Goal: Task Accomplishment & Management: Complete application form

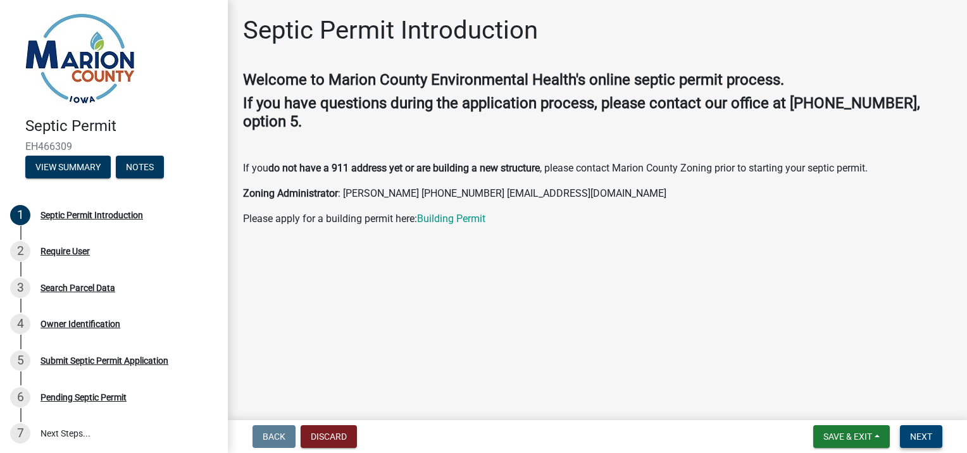
click at [915, 439] on span "Next" at bounding box center [921, 437] width 22 height 10
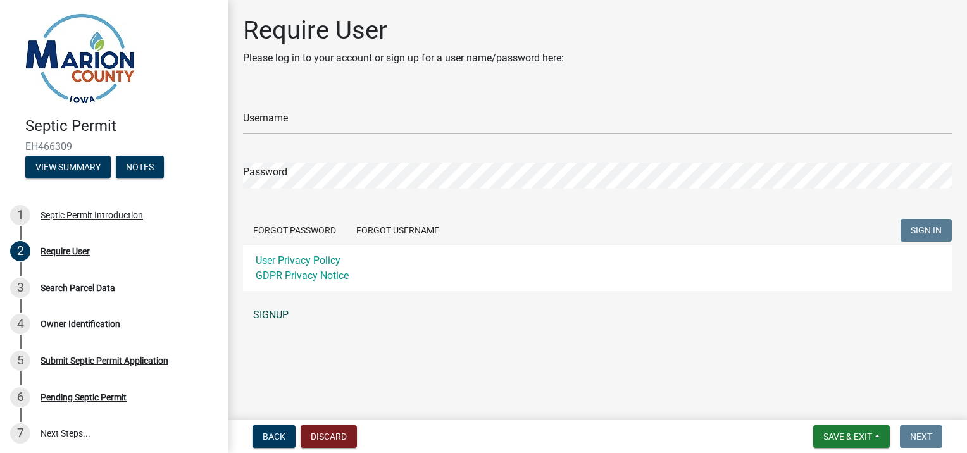
click at [271, 309] on link "SIGNUP" at bounding box center [597, 314] width 709 height 25
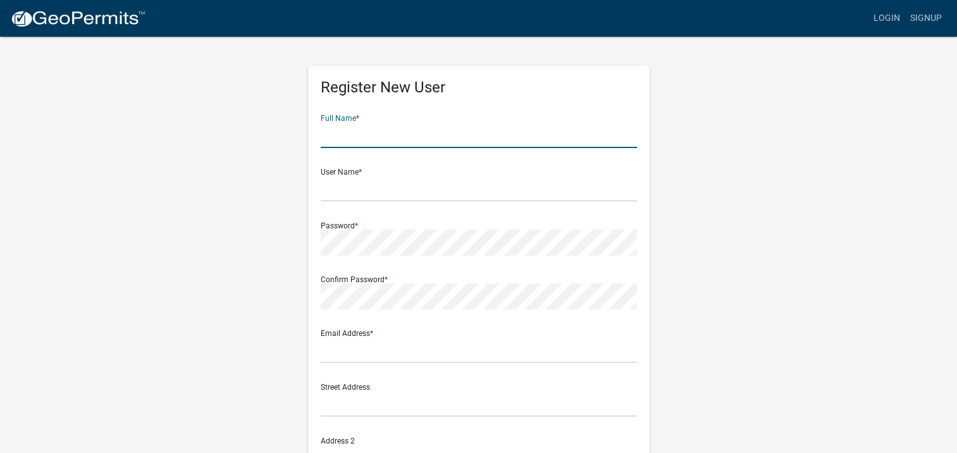
click at [420, 129] on input "text" at bounding box center [479, 135] width 316 height 26
type input "[PERSON_NAME]"
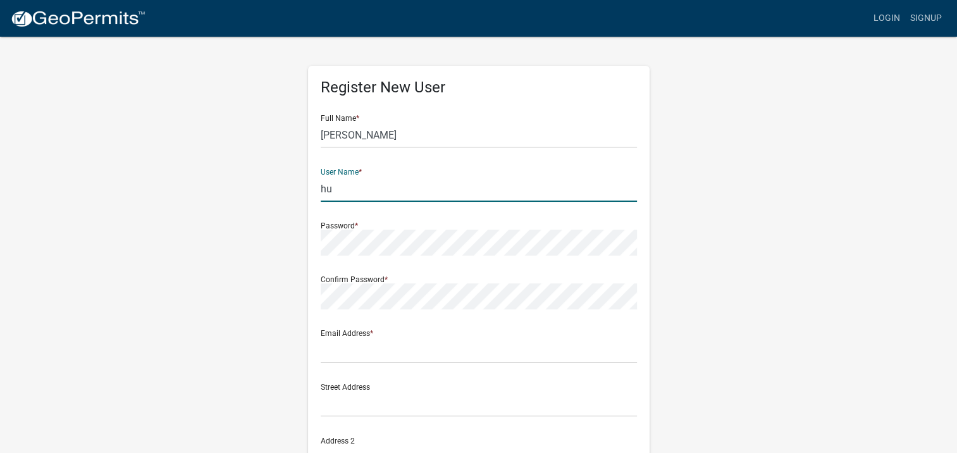
type input "h"
click at [420, 129] on input "aaron" at bounding box center [479, 135] width 316 height 26
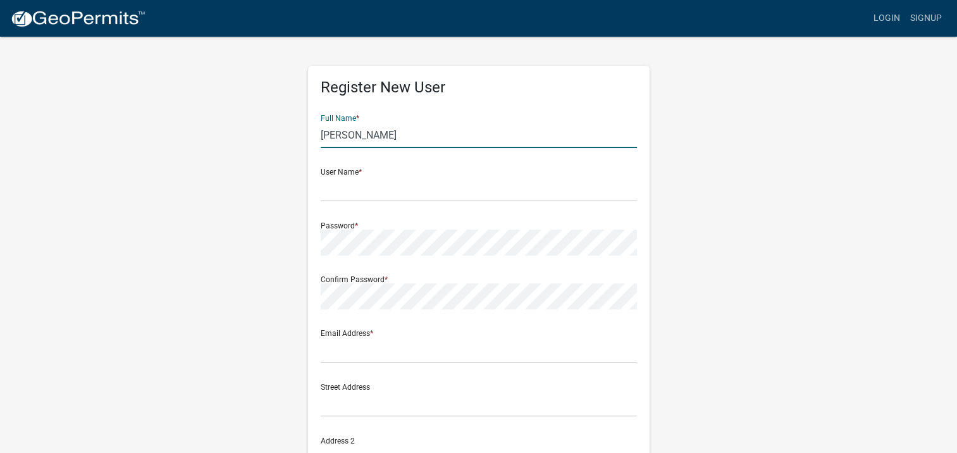
type input "[PERSON_NAME]"
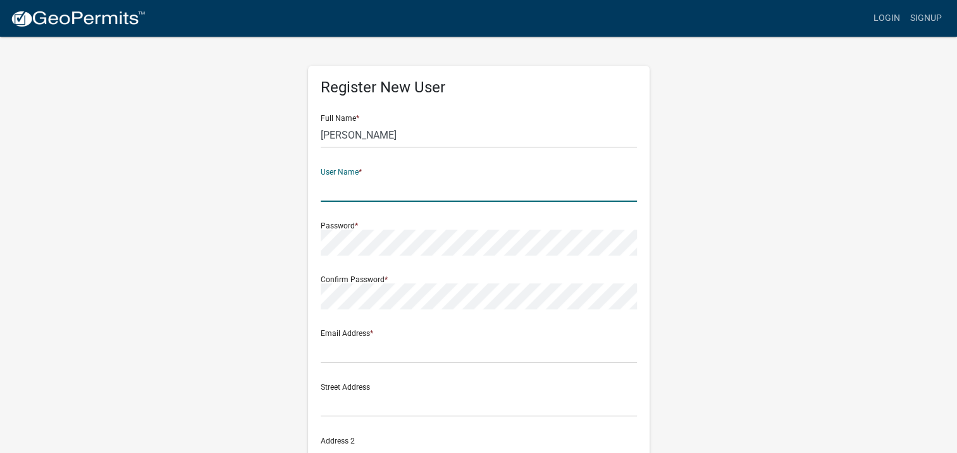
click at [385, 192] on input "text" at bounding box center [479, 189] width 316 height 26
click at [349, 187] on input "[PERSON_NAME]" at bounding box center [479, 189] width 316 height 26
type input "aaronhubler"
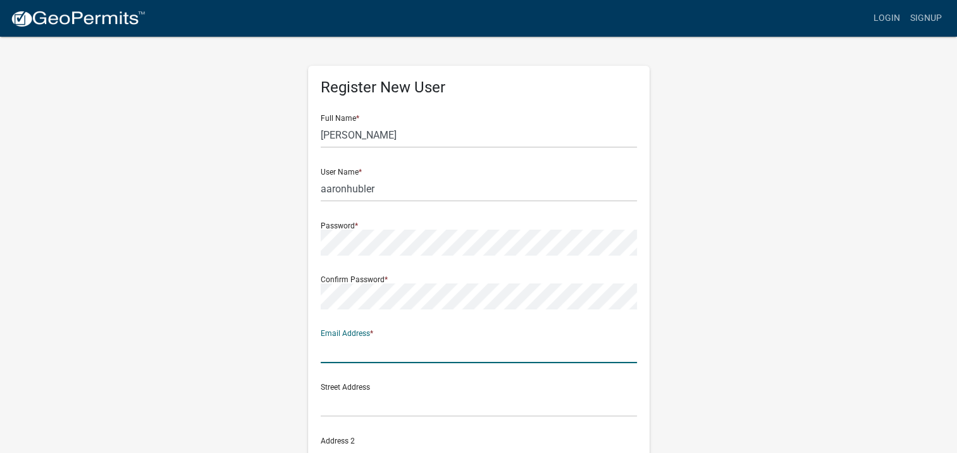
click at [340, 348] on input "text" at bounding box center [479, 350] width 316 height 26
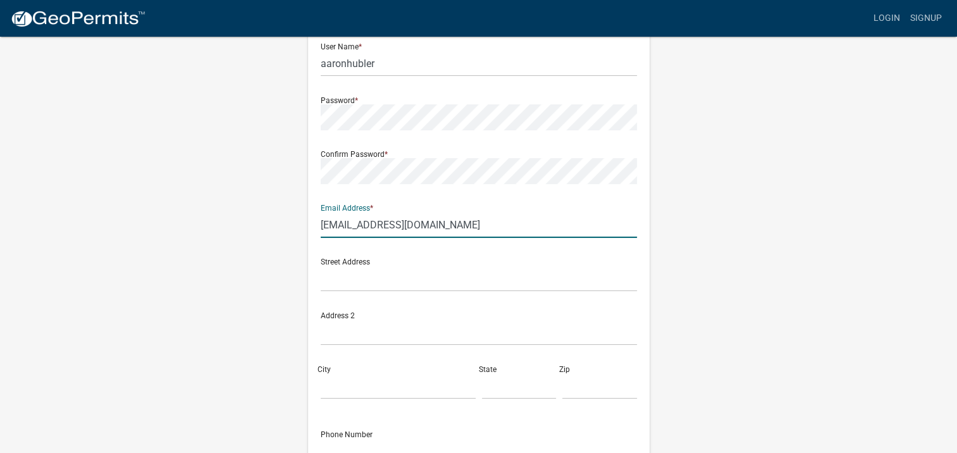
scroll to position [127, 0]
type input "[EMAIL_ADDRESS][DOMAIN_NAME]"
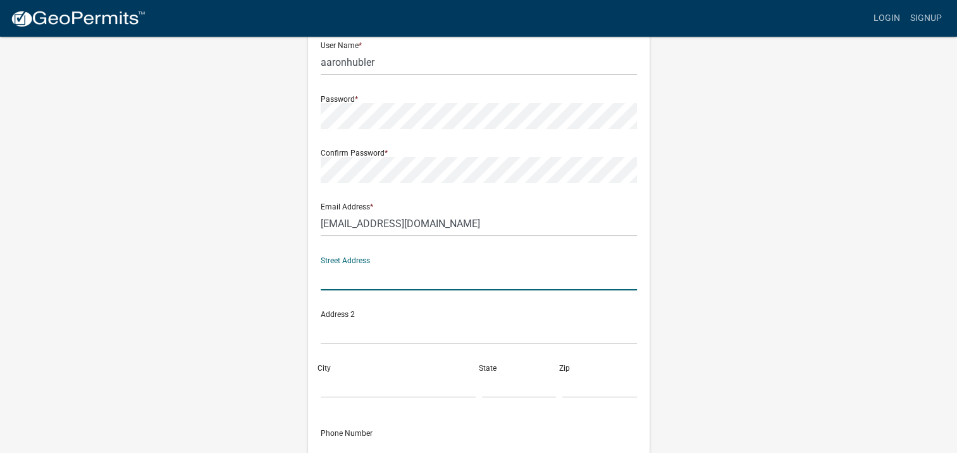
click at [381, 273] on input "text" at bounding box center [479, 277] width 316 height 26
type input "1"
type input "1313 e main"
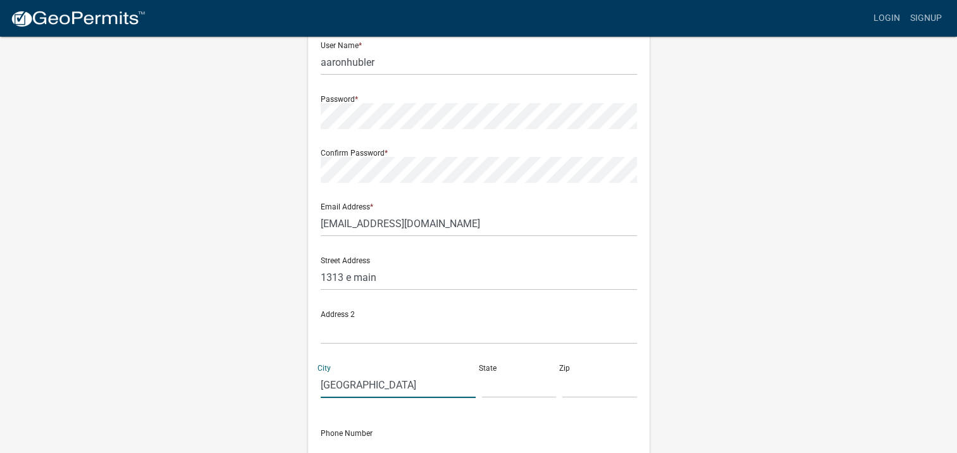
type input "knoxville"
type input "iowa"
type input "4"
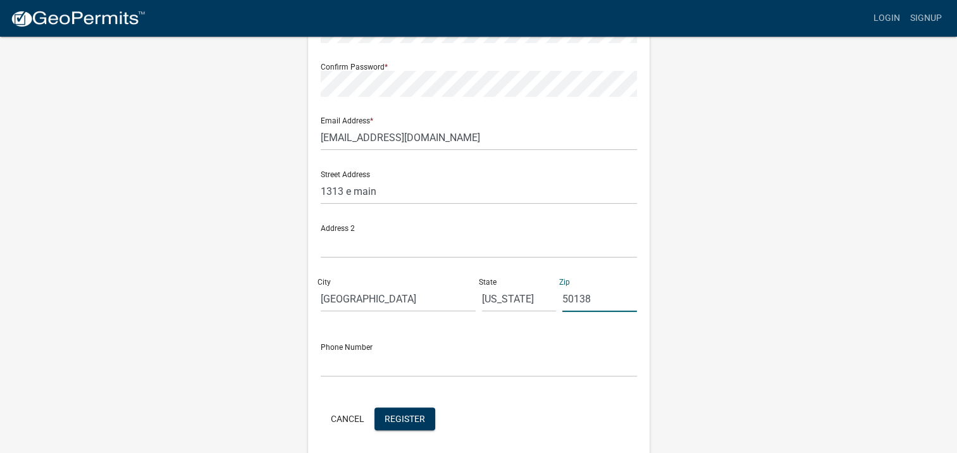
scroll to position [225, 0]
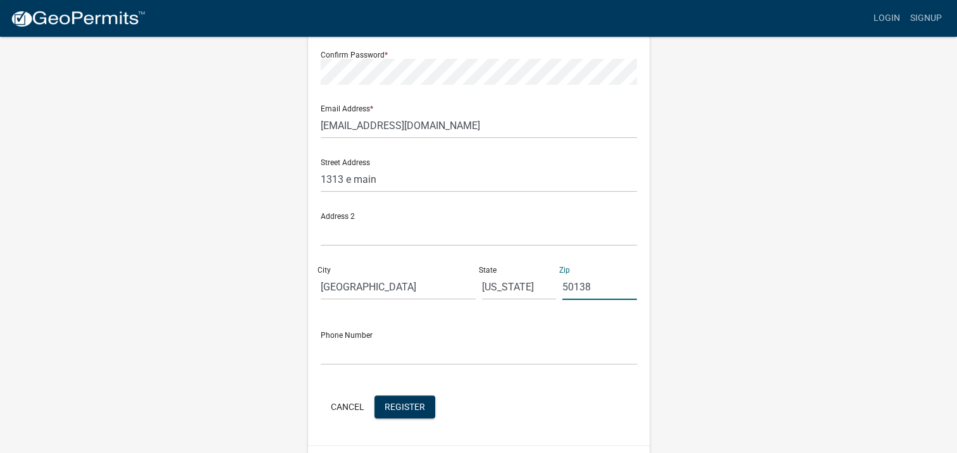
type input "50138"
click at [357, 351] on input "text" at bounding box center [479, 352] width 316 height 26
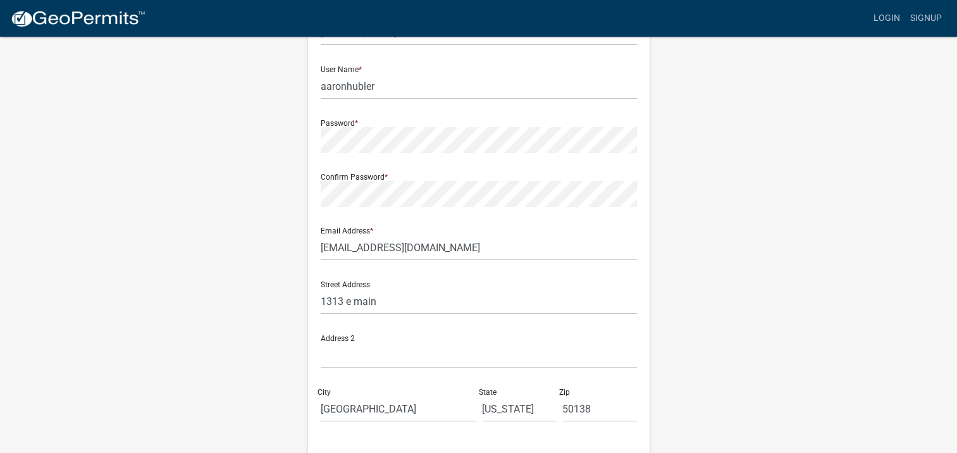
scroll to position [259, 0]
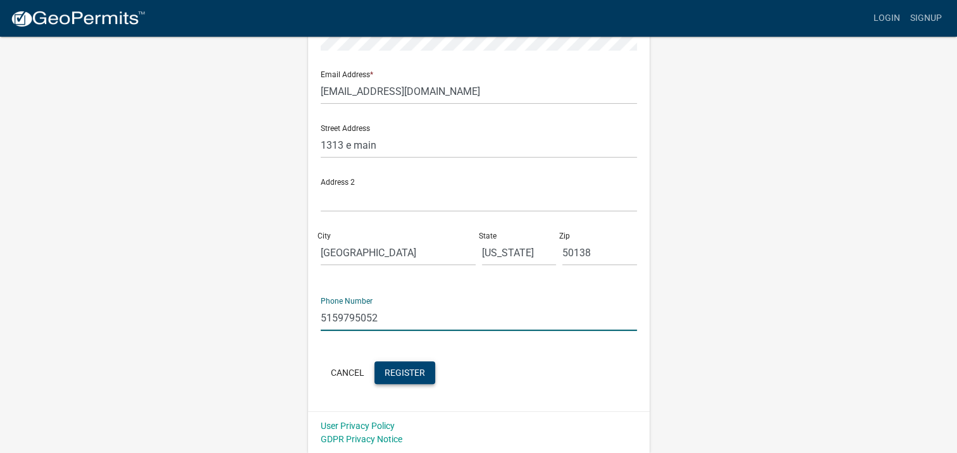
type input "5159795052"
click at [402, 375] on span "Register" at bounding box center [405, 372] width 40 height 10
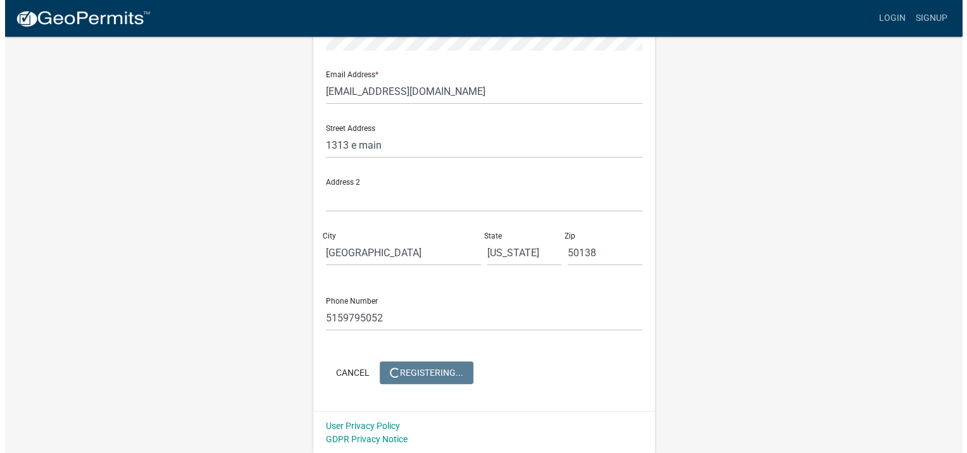
scroll to position [0, 0]
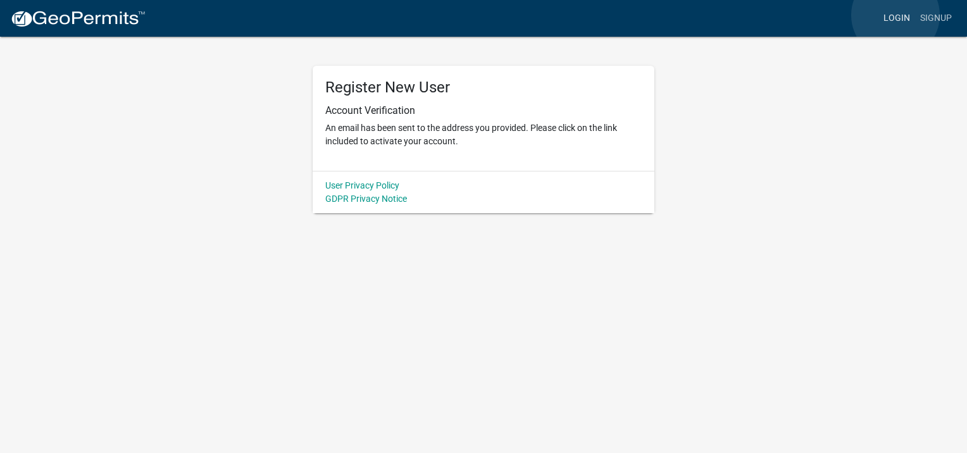
click at [895, 15] on link "Login" at bounding box center [896, 18] width 37 height 24
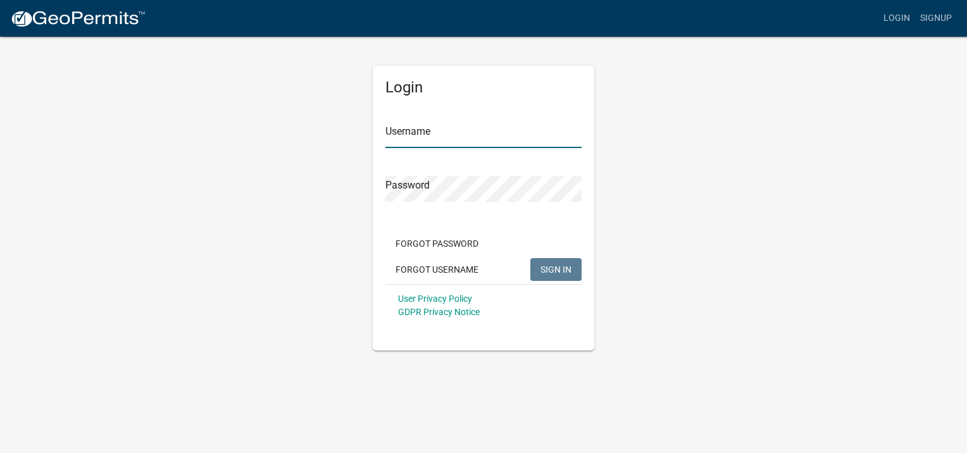
click at [409, 137] on input "Username" at bounding box center [483, 135] width 196 height 26
type input "aaronhubler"
click at [554, 267] on span "SIGN IN" at bounding box center [555, 269] width 31 height 10
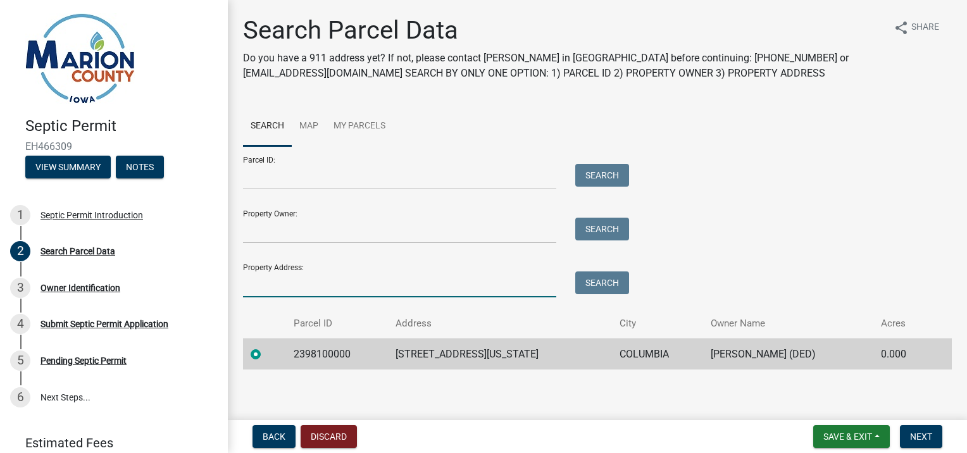
click at [309, 277] on input "Property Address:" at bounding box center [399, 284] width 313 height 26
type input "1049 virginia"
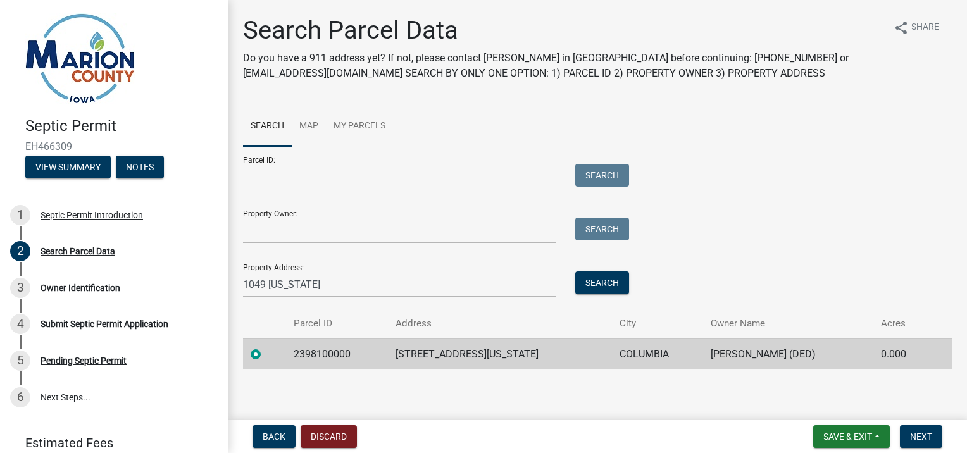
click at [388, 352] on td "2398100000" at bounding box center [337, 353] width 102 height 31
click at [266, 347] on label at bounding box center [266, 347] width 0 height 0
click at [266, 353] on input "radio" at bounding box center [270, 351] width 8 height 8
click at [784, 356] on td "Hubler, Aaron T (DED)" at bounding box center [788, 353] width 170 height 31
click at [915, 433] on span "Next" at bounding box center [921, 437] width 22 height 10
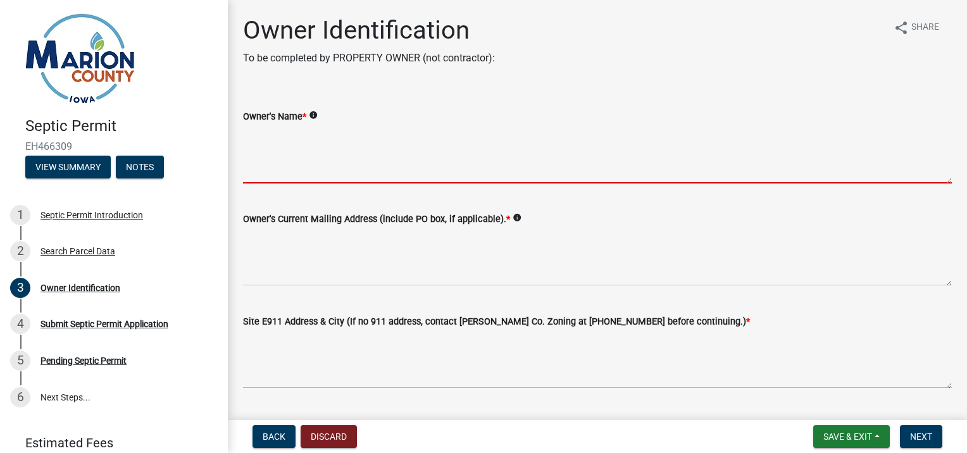
click at [324, 163] on textarea "Owner's Name *" at bounding box center [597, 153] width 709 height 59
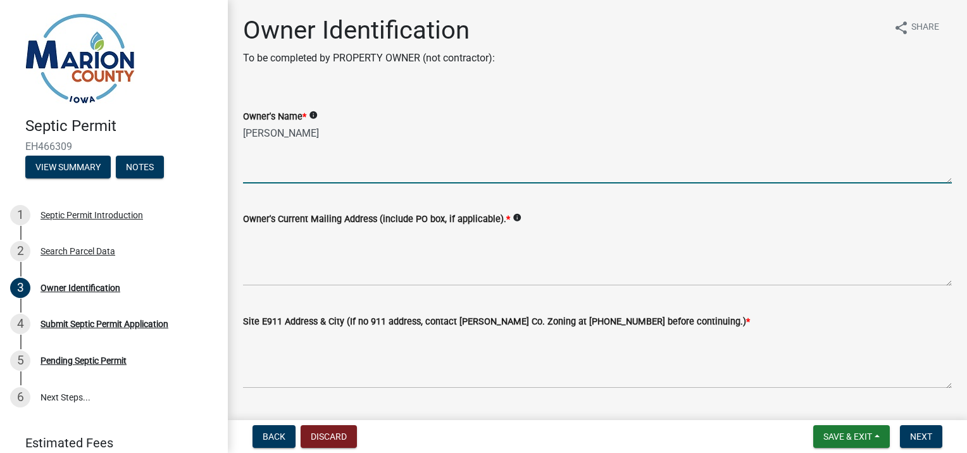
type textarea "[PERSON_NAME]"
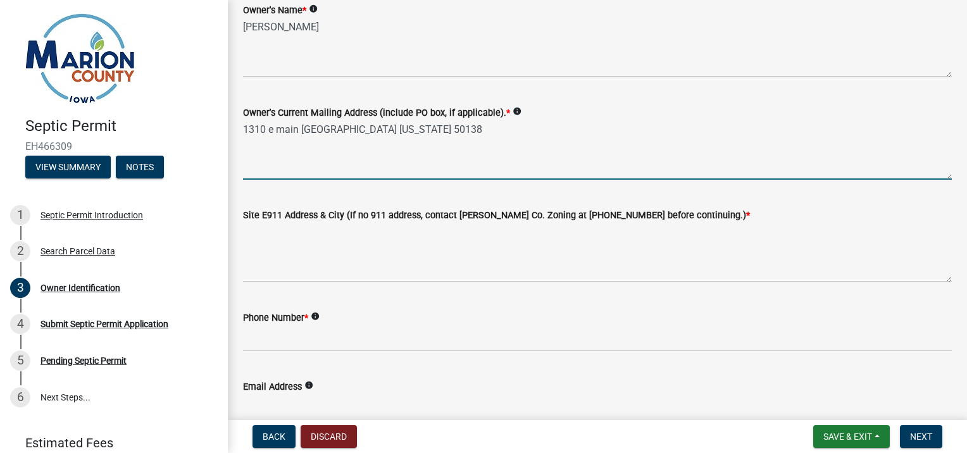
scroll to position [111, 0]
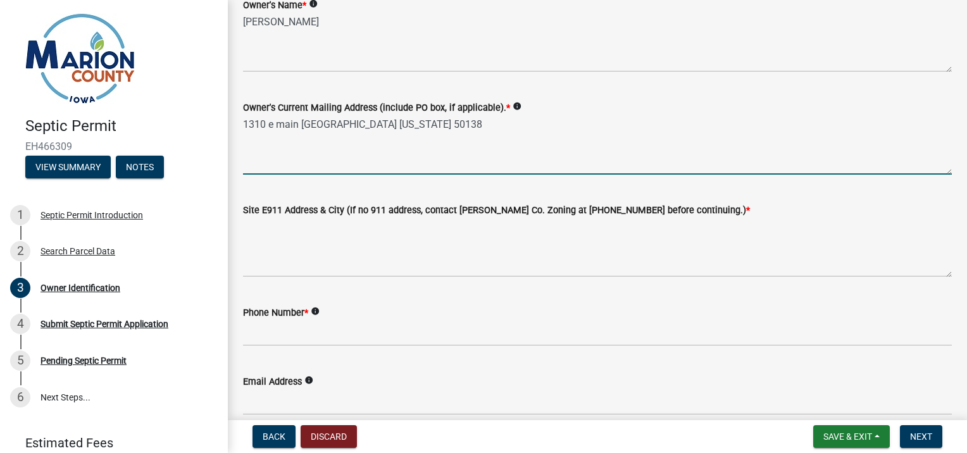
type textarea "1310 e main [GEOGRAPHIC_DATA] [US_STATE] 50138"
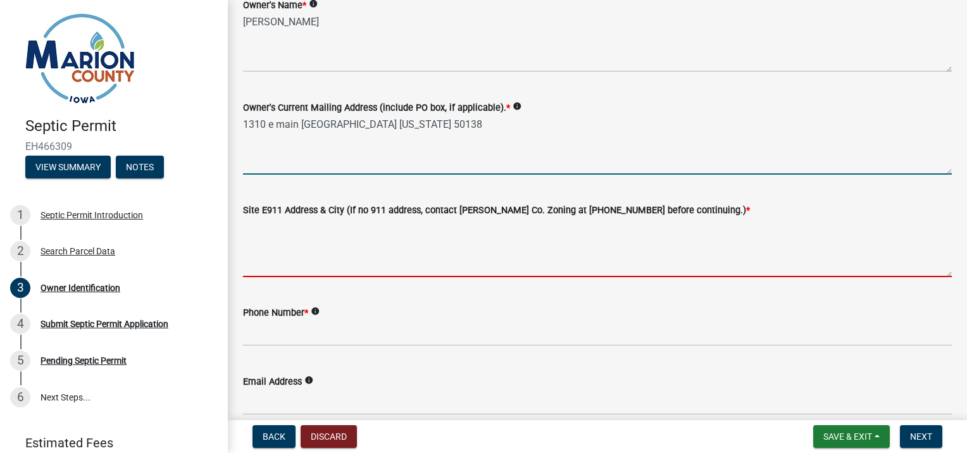
click at [294, 249] on textarea "Site E911 Address & City (If no 911 address, contact Marion Co. Zoning at 641-8…" at bounding box center [597, 247] width 709 height 59
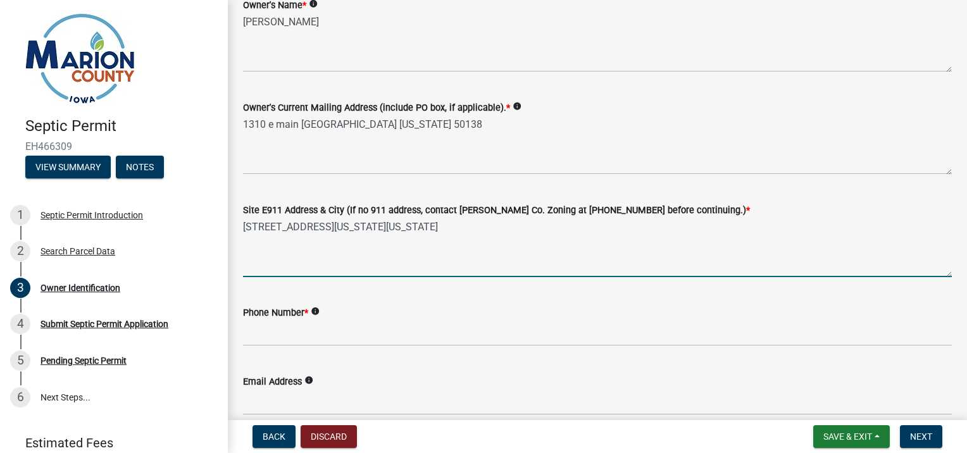
type textarea "[STREET_ADDRESS][US_STATE][US_STATE]"
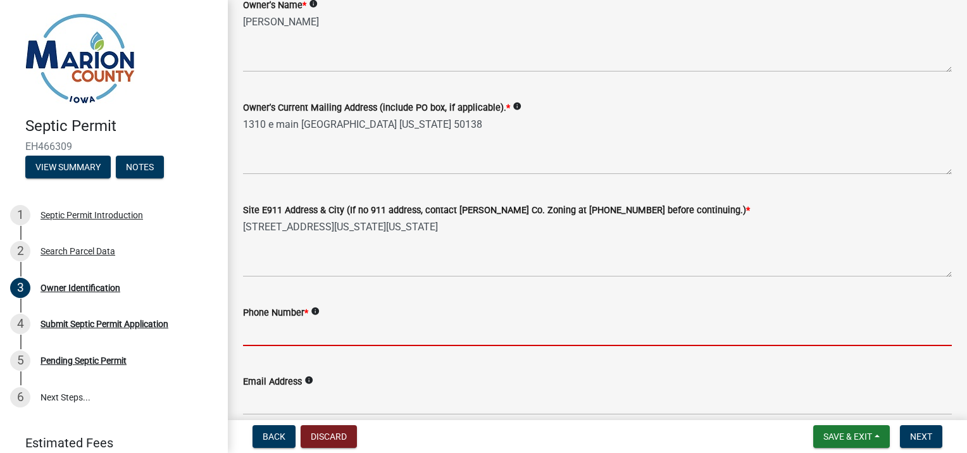
click at [297, 324] on input "Phone Number *" at bounding box center [597, 333] width 709 height 26
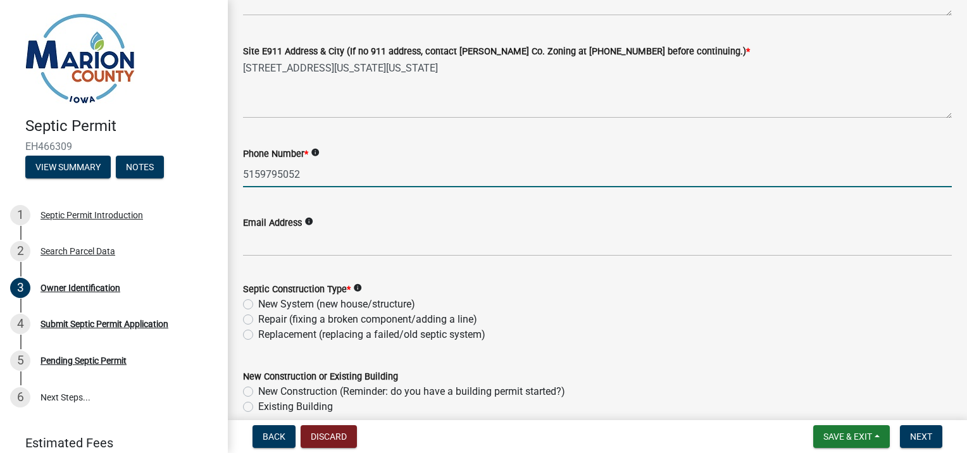
scroll to position [272, 0]
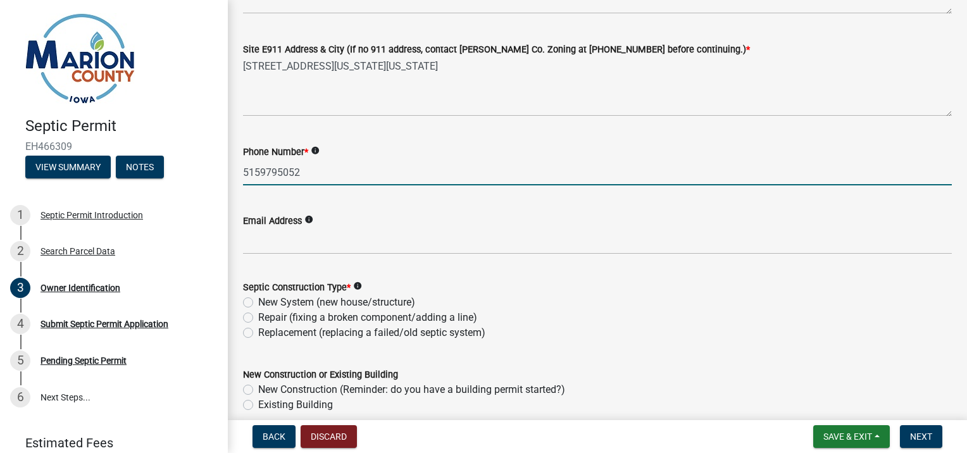
type input "5159795052"
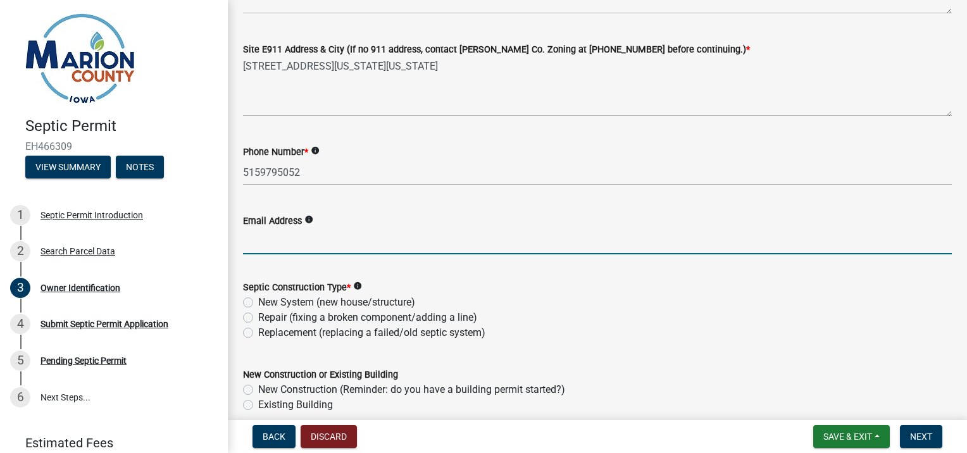
click at [309, 239] on input "Email Address" at bounding box center [597, 241] width 709 height 26
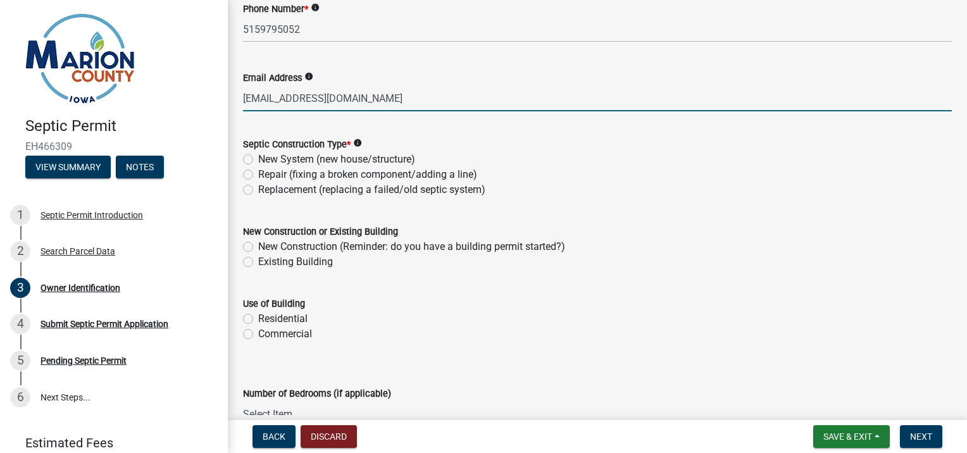
scroll to position [416, 0]
type input "[EMAIL_ADDRESS][DOMAIN_NAME]"
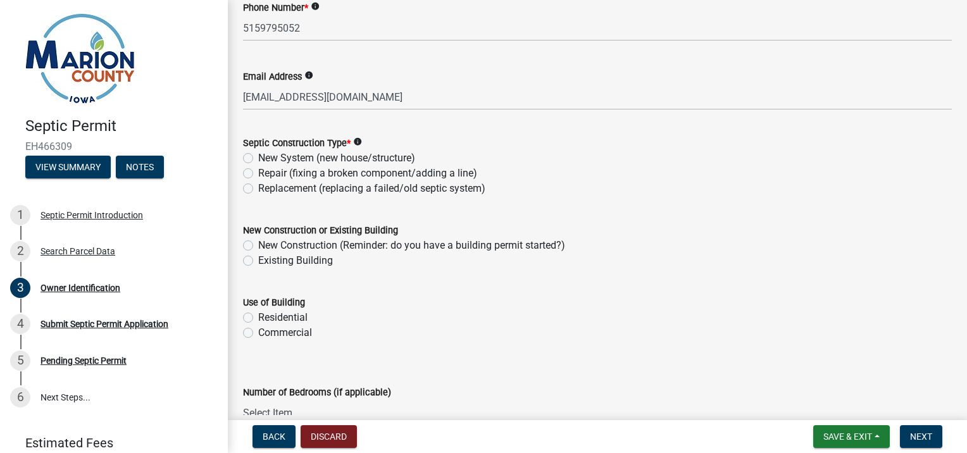
click at [258, 157] on label "New System (new house/structure)" at bounding box center [336, 158] width 157 height 15
click at [258, 157] on input "New System (new house/structure)" at bounding box center [262, 155] width 8 height 8
radio input "true"
click at [258, 185] on label "Replacement (replacing a failed/old septic system)" at bounding box center [371, 188] width 227 height 15
click at [258, 185] on input "Replacement (replacing a failed/old septic system)" at bounding box center [262, 185] width 8 height 8
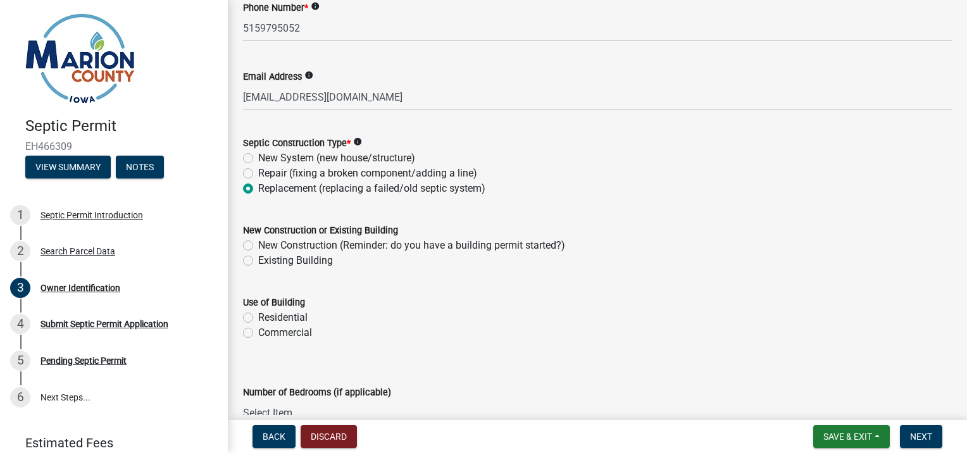
radio input "true"
click at [258, 154] on label "New System (new house/structure)" at bounding box center [336, 158] width 157 height 15
click at [258, 154] on input "New System (new house/structure)" at bounding box center [262, 155] width 8 height 8
radio input "true"
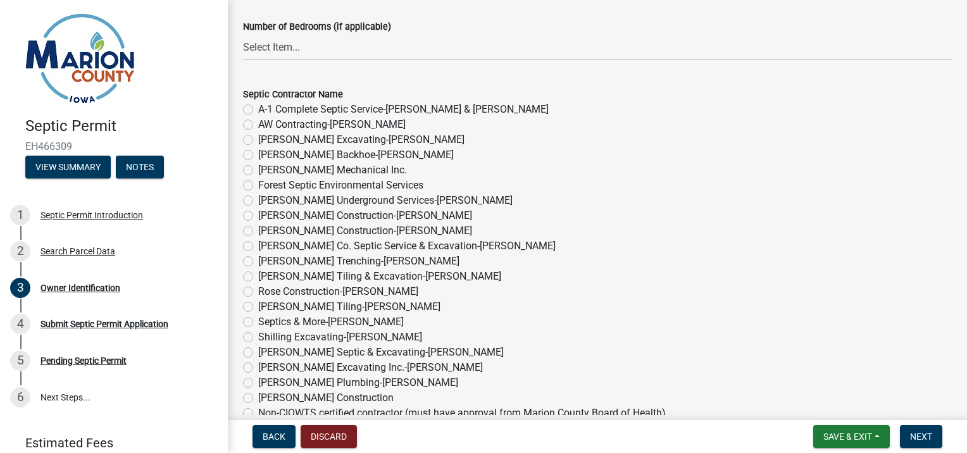
scroll to position [782, 0]
click at [258, 338] on label "Shilling Excavating-[PERSON_NAME]" at bounding box center [340, 337] width 164 height 15
click at [258, 338] on input "Shilling Excavating-[PERSON_NAME]" at bounding box center [262, 334] width 8 height 8
radio input "true"
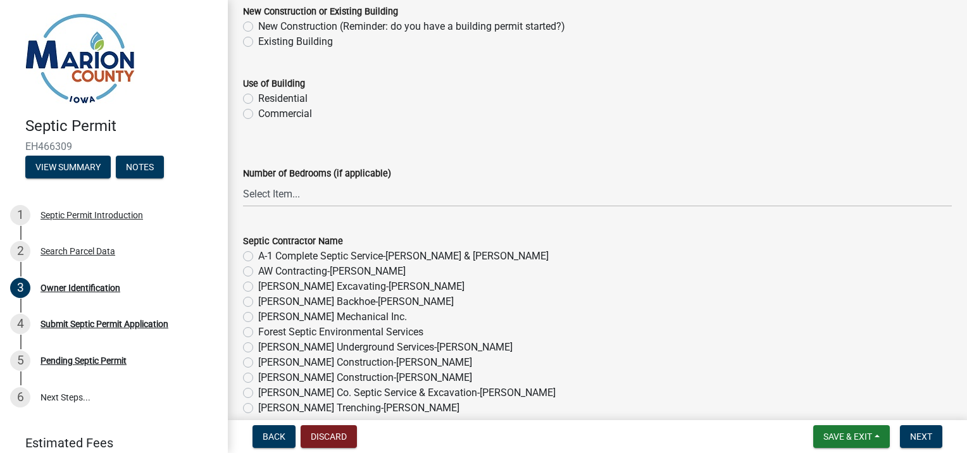
scroll to position [595, 0]
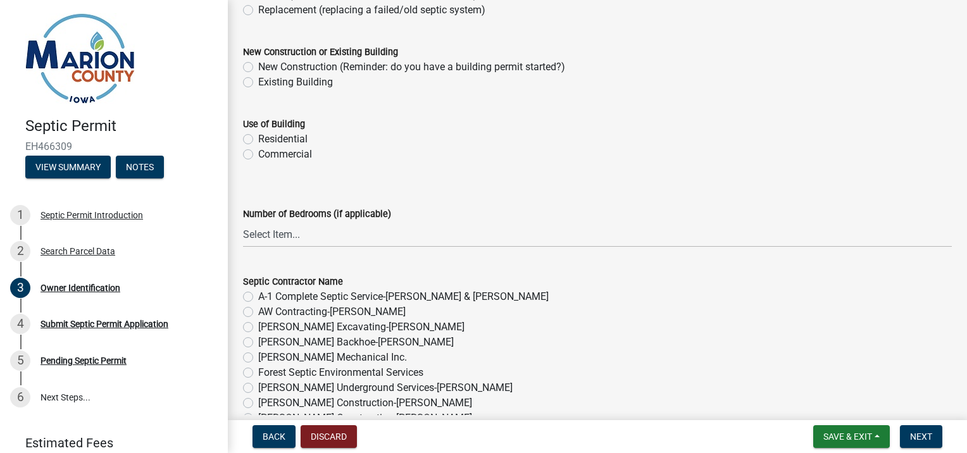
click at [258, 139] on label "Residential" at bounding box center [282, 139] width 49 height 15
click at [258, 139] on input "Residential" at bounding box center [262, 136] width 8 height 8
radio input "true"
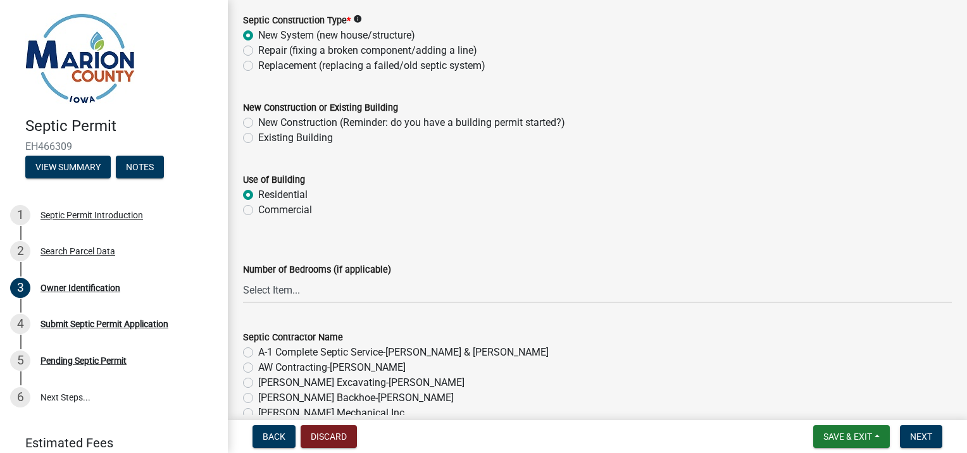
scroll to position [538, 0]
click at [258, 66] on label "Replacement (replacing a failed/old septic system)" at bounding box center [371, 66] width 227 height 15
click at [258, 66] on input "Replacement (replacing a failed/old septic system)" at bounding box center [262, 63] width 8 height 8
radio input "true"
click at [258, 33] on label "New System (new house/structure)" at bounding box center [336, 35] width 157 height 15
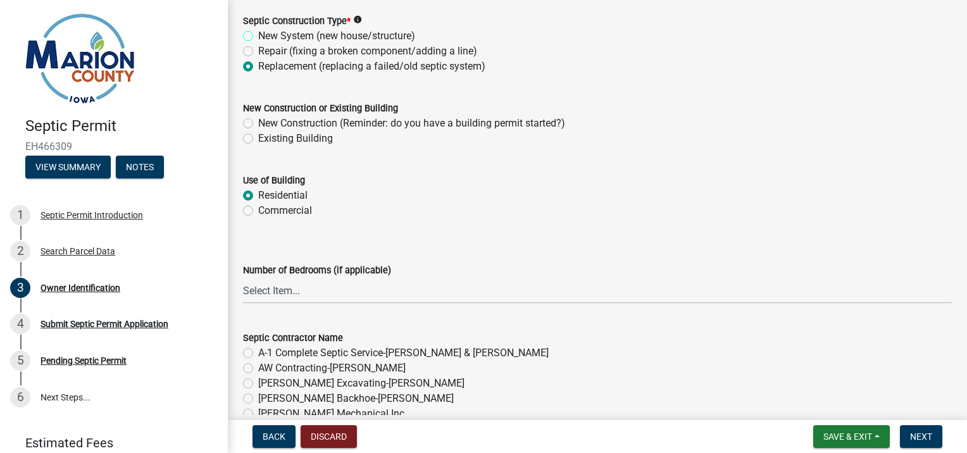
click at [258, 33] on input "New System (new house/structure)" at bounding box center [262, 32] width 8 height 8
radio input "true"
click at [258, 123] on label "New Construction (Reminder: do you have a building permit started?)" at bounding box center [411, 123] width 307 height 15
click at [258, 123] on input "New Construction (Reminder: do you have a building permit started?)" at bounding box center [262, 120] width 8 height 8
radio input "true"
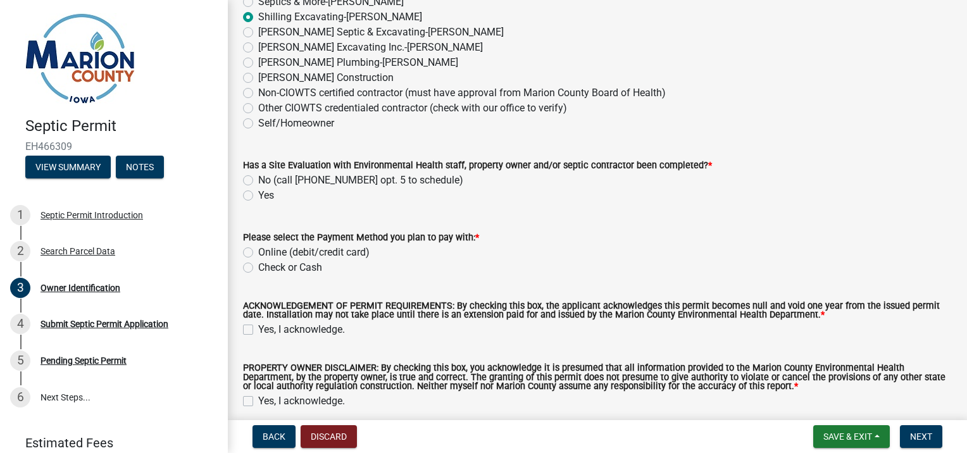
scroll to position [1103, 0]
click at [258, 194] on label "Yes" at bounding box center [266, 194] width 16 height 15
click at [258, 194] on input "Yes" at bounding box center [262, 191] width 8 height 8
radio input "true"
click at [258, 248] on label "Online (debit/credit card)" at bounding box center [313, 251] width 111 height 15
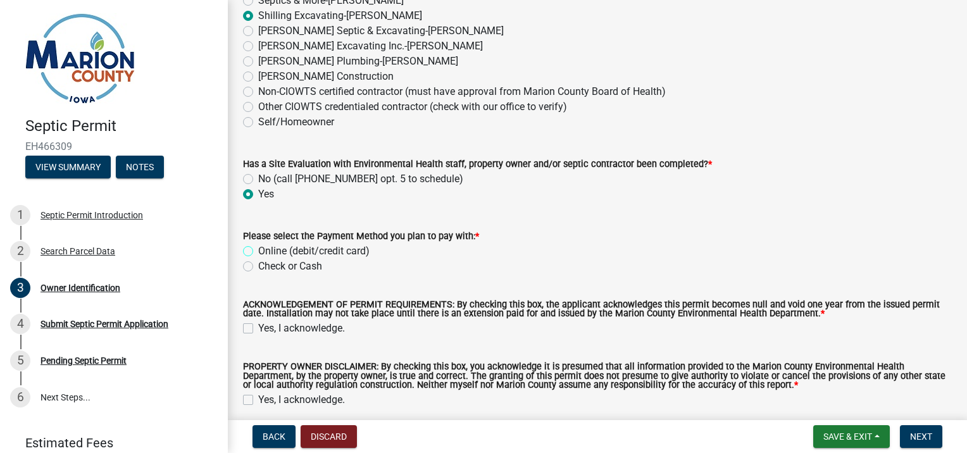
click at [258, 248] on input "Online (debit/credit card)" at bounding box center [262, 248] width 8 height 8
radio input "true"
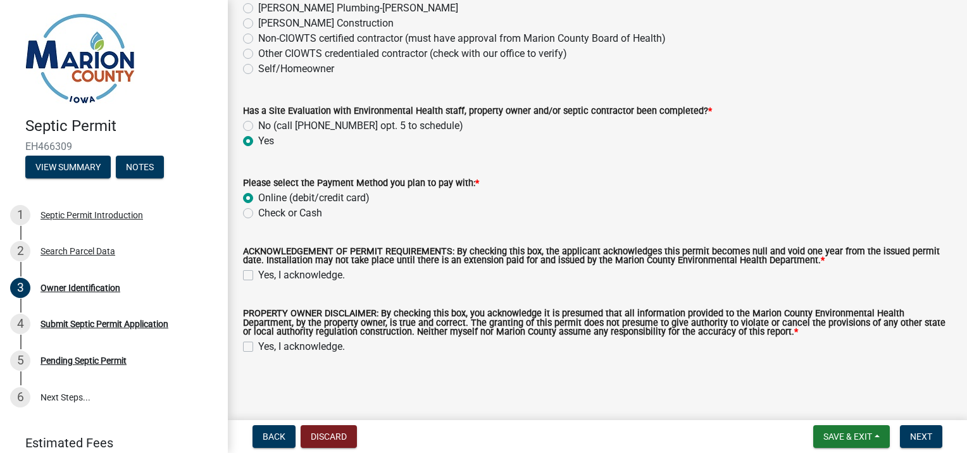
click at [258, 275] on label "Yes, I acknowledge." at bounding box center [301, 275] width 87 height 15
click at [258, 275] on input "Yes, I acknowledge." at bounding box center [262, 272] width 8 height 8
checkbox input "true"
click at [258, 349] on label "Yes, I acknowledge." at bounding box center [301, 346] width 87 height 15
click at [258, 347] on input "Yes, I acknowledge." at bounding box center [262, 343] width 8 height 8
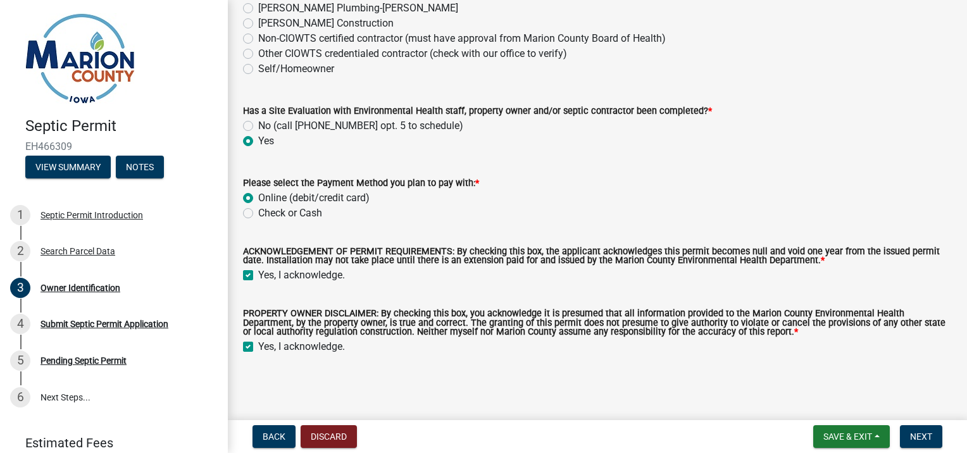
checkbox input "true"
click at [916, 433] on span "Next" at bounding box center [921, 437] width 22 height 10
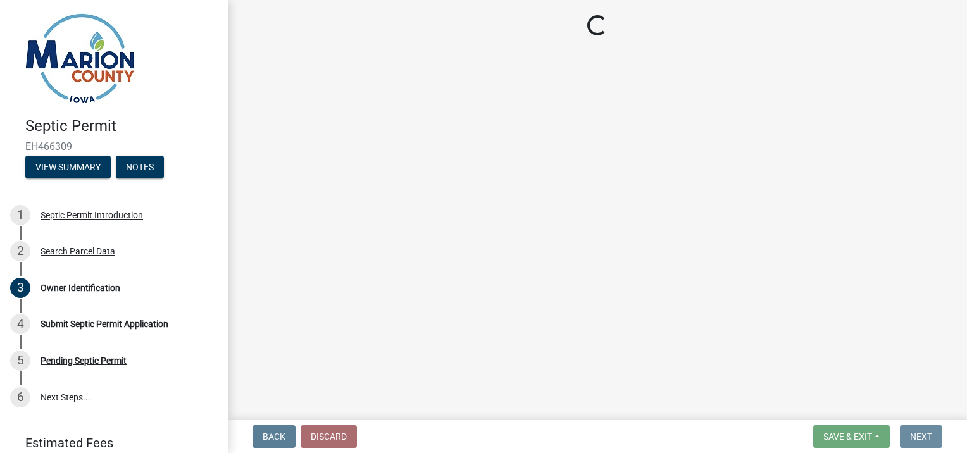
scroll to position [0, 0]
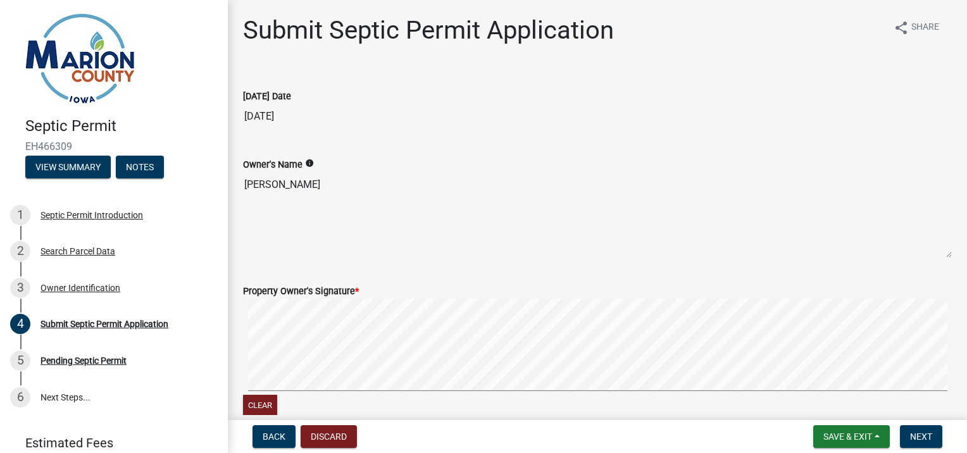
click at [594, 392] on signature-pad at bounding box center [597, 347] width 709 height 96
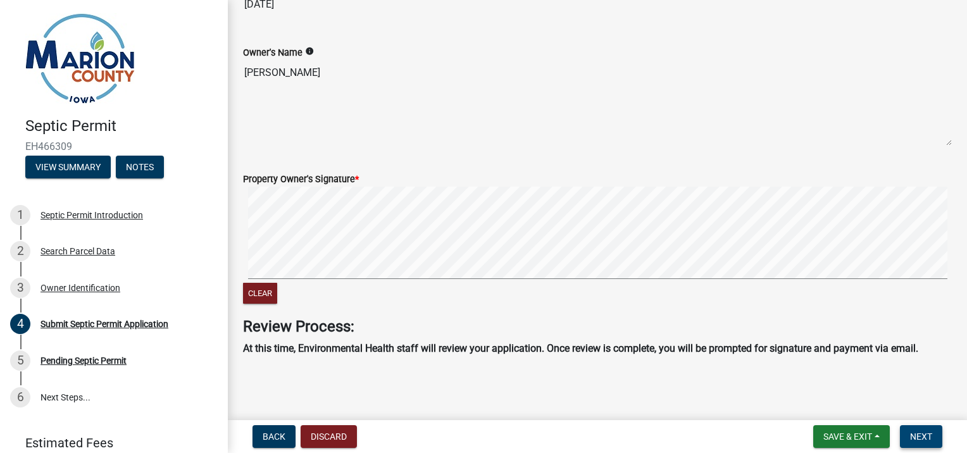
click at [910, 435] on span "Next" at bounding box center [921, 437] width 22 height 10
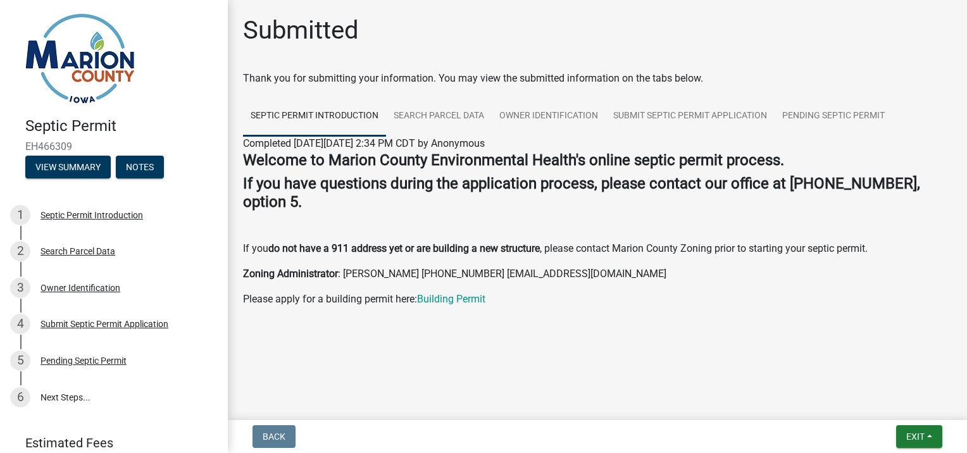
scroll to position [18, 0]
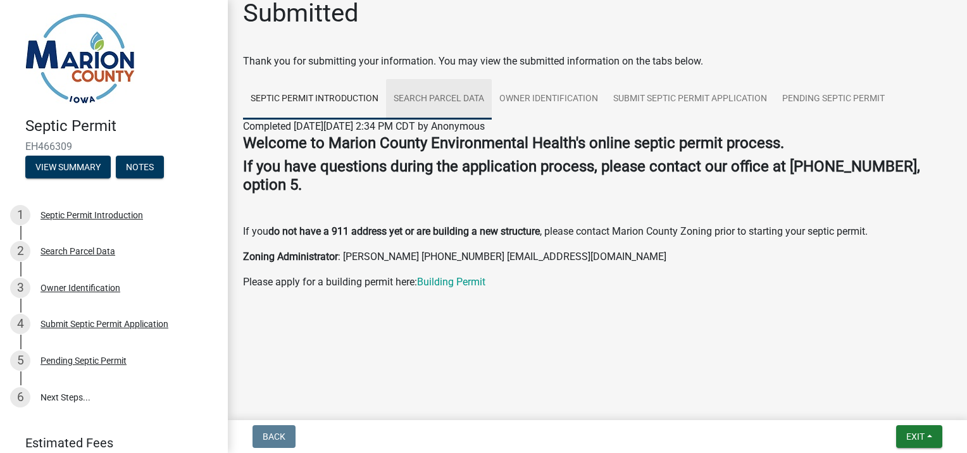
click at [440, 99] on link "Search Parcel Data" at bounding box center [439, 99] width 106 height 40
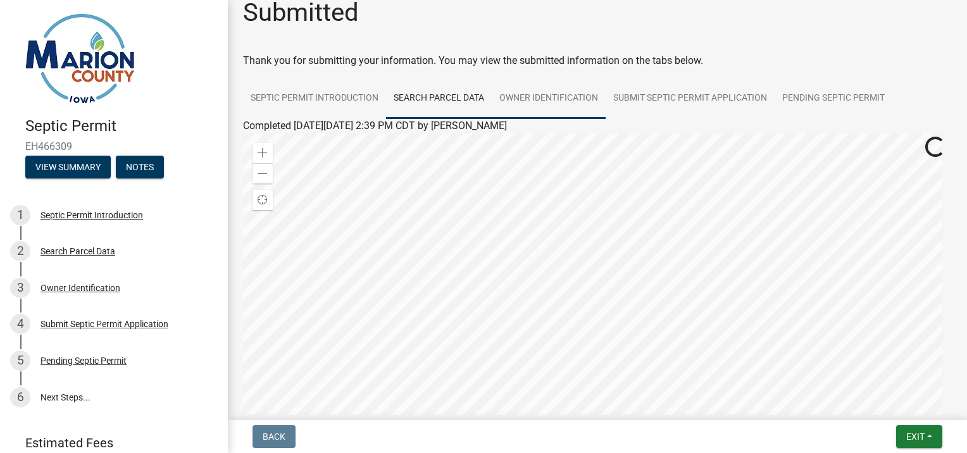
click at [544, 104] on link "Owner Identification" at bounding box center [549, 98] width 114 height 40
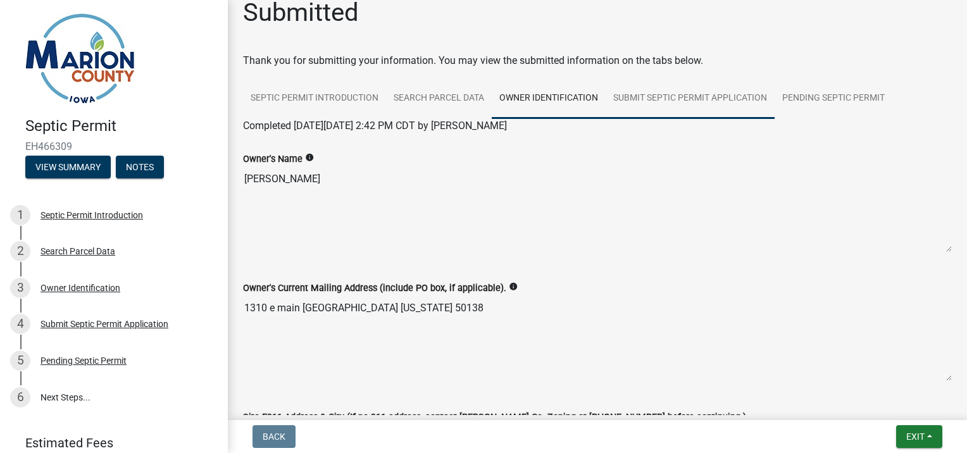
click at [688, 97] on link "Submit Septic Permit Application" at bounding box center [690, 98] width 169 height 40
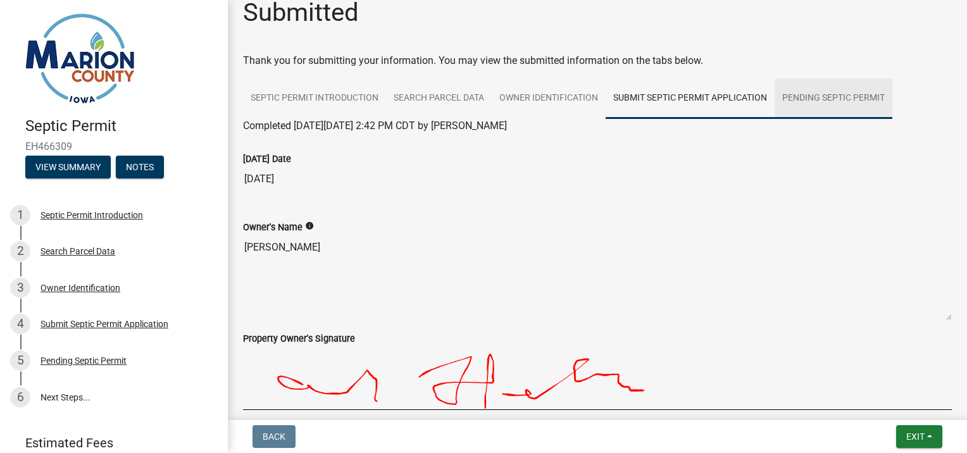
click at [811, 94] on link "Pending Septic Permit" at bounding box center [833, 98] width 118 height 40
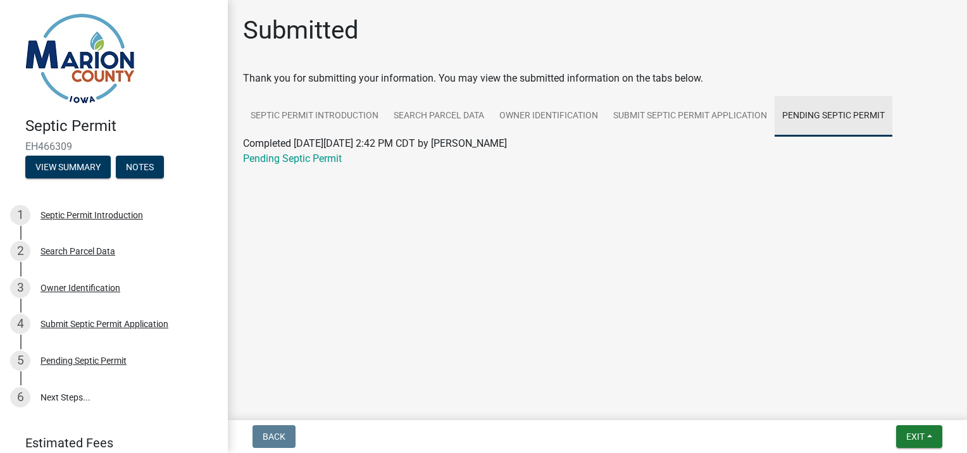
scroll to position [0, 0]
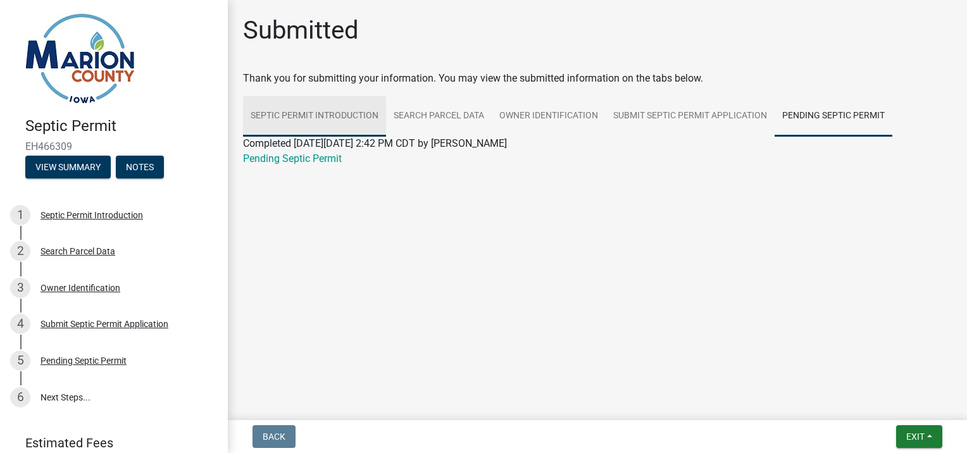
click at [289, 111] on link "Septic Permit Introduction" at bounding box center [314, 116] width 143 height 40
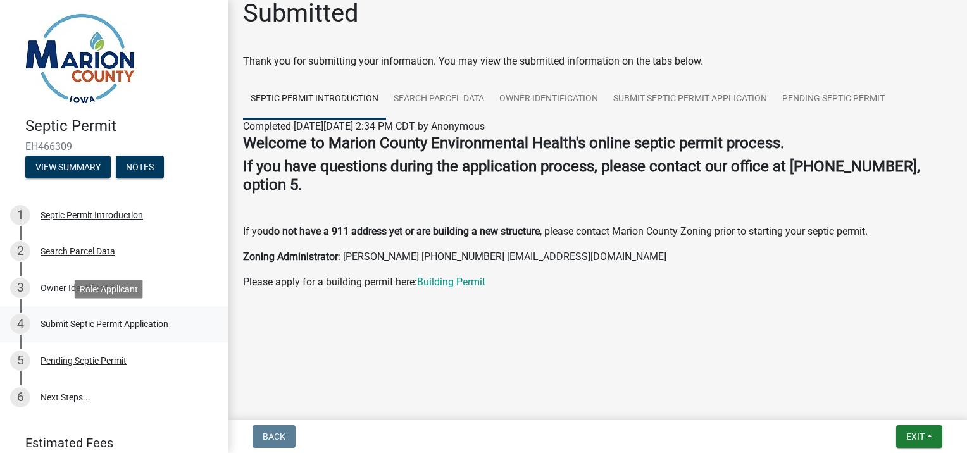
scroll to position [51, 0]
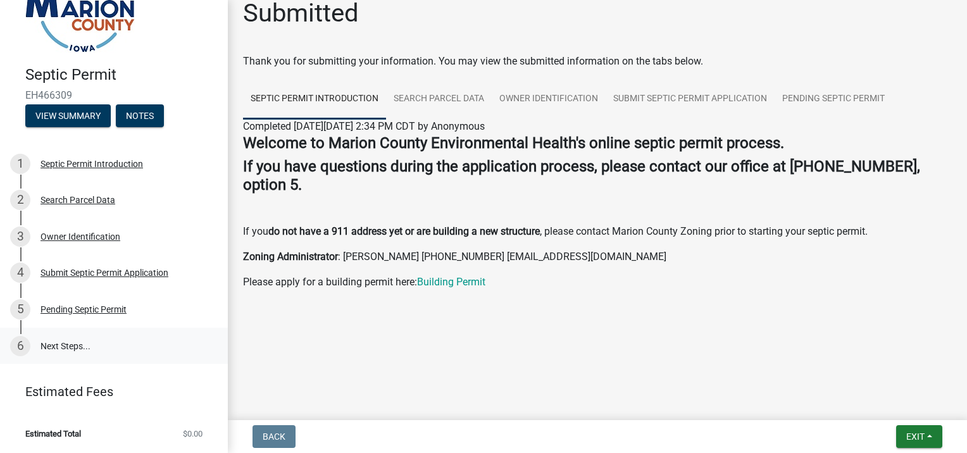
click at [50, 344] on link "6 Next Steps..." at bounding box center [114, 346] width 228 height 37
click at [97, 312] on div "Pending Septic Permit" at bounding box center [83, 309] width 86 height 9
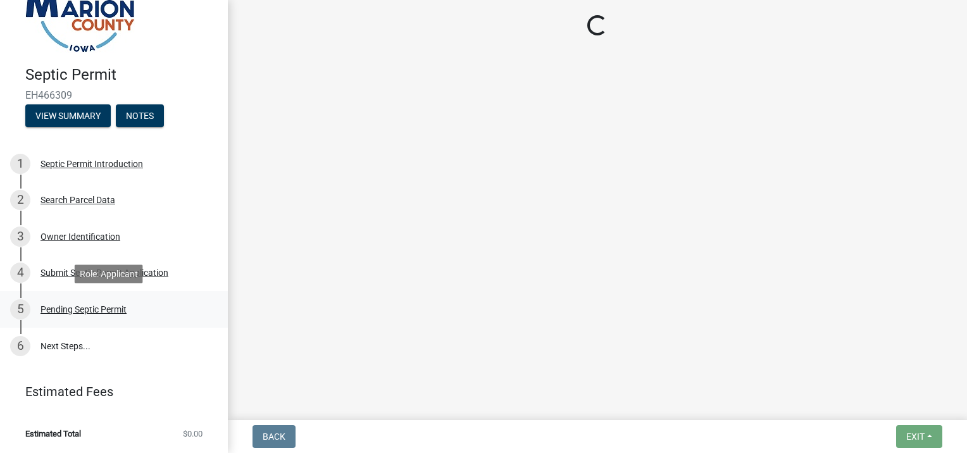
scroll to position [0, 0]
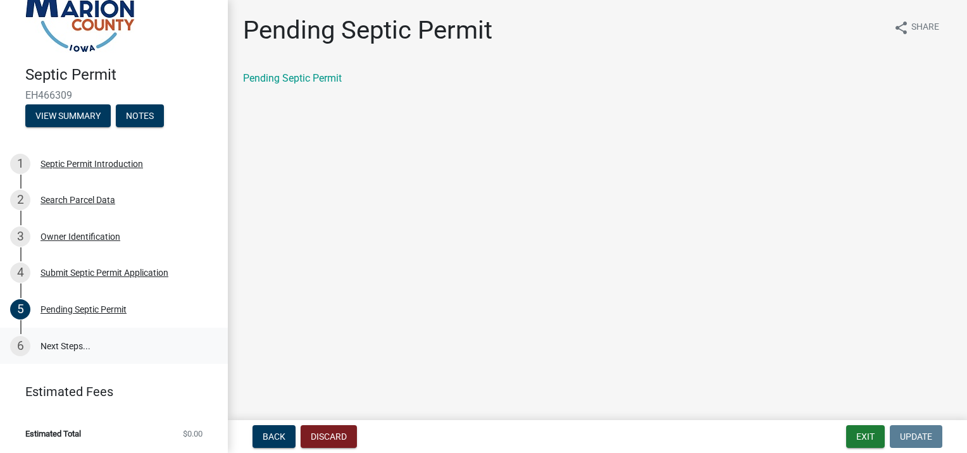
click at [68, 349] on link "6 Next Steps..." at bounding box center [114, 346] width 228 height 37
click at [43, 338] on link "6 Next Steps..." at bounding box center [114, 346] width 228 height 37
click at [80, 274] on div "Submit Septic Permit Application" at bounding box center [104, 272] width 128 height 9
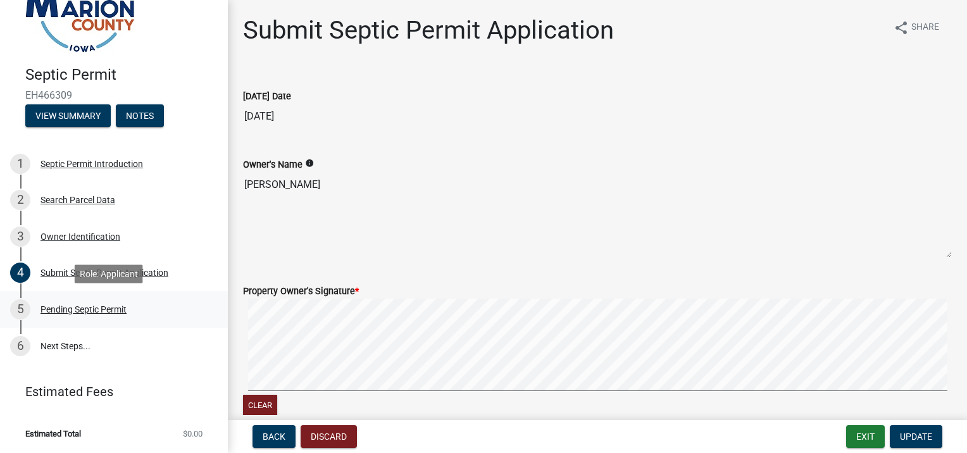
click at [76, 309] on div "Pending Septic Permit" at bounding box center [83, 309] width 86 height 9
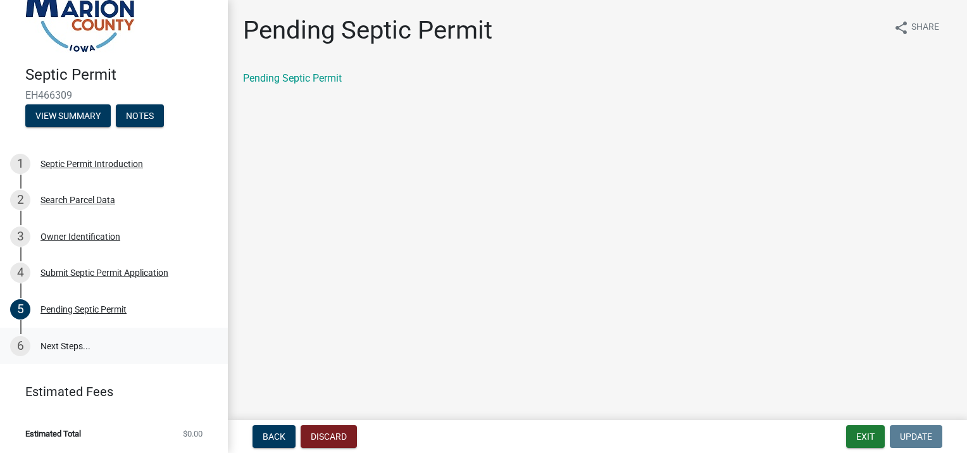
click at [67, 350] on link "6 Next Steps..." at bounding box center [114, 346] width 228 height 37
click at [85, 108] on button "View Summary" at bounding box center [67, 115] width 85 height 23
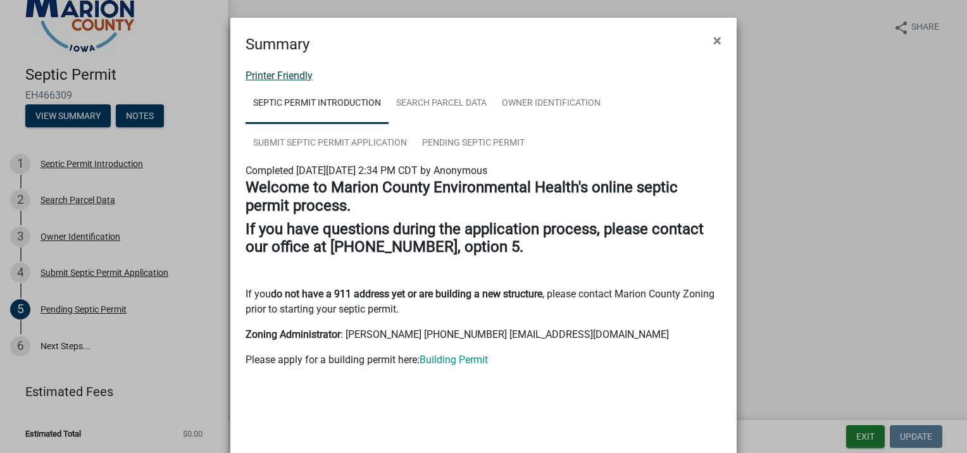
click at [281, 76] on link "Printer Friendly" at bounding box center [278, 76] width 67 height 12
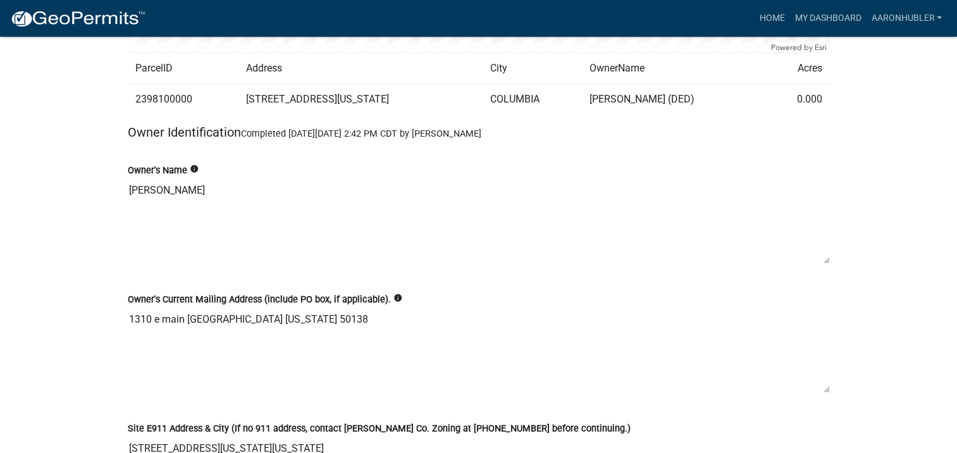
scroll to position [802, 0]
